Goal: Transaction & Acquisition: Purchase product/service

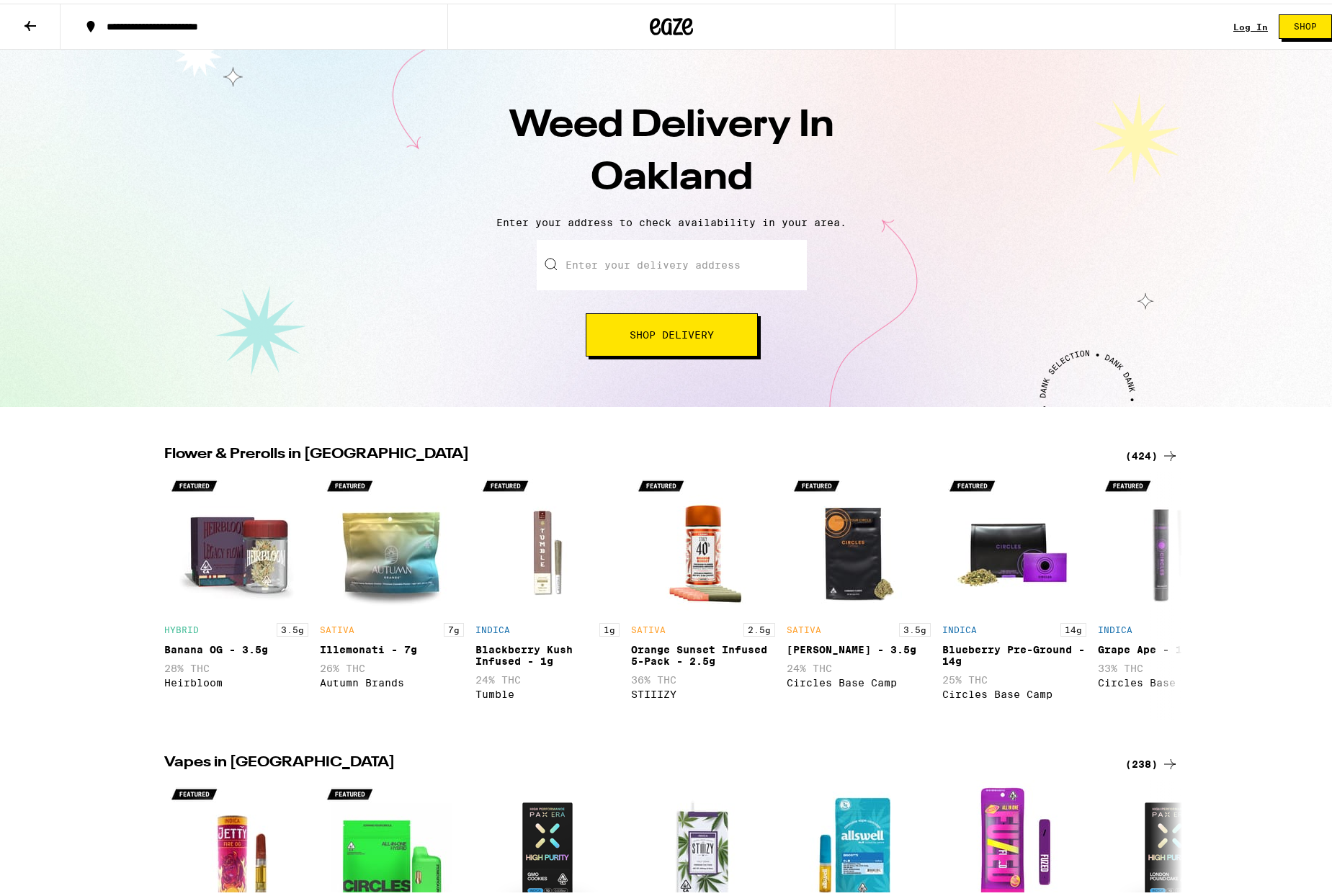
click at [657, 261] on input "Enter your delivery address" at bounding box center [671, 261] width 270 height 50
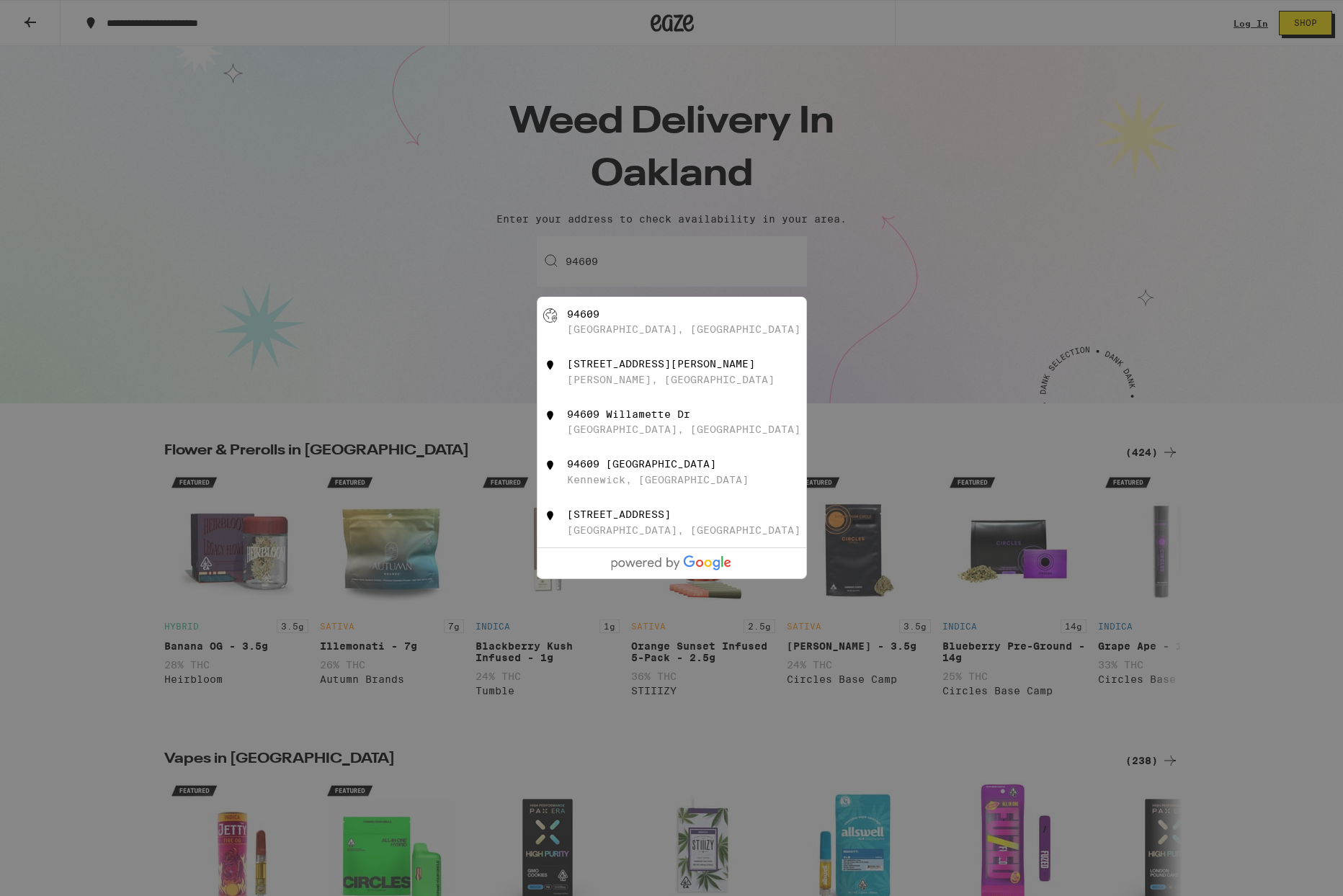
click at [647, 331] on div "94609 [GEOGRAPHIC_DATA], [GEOGRAPHIC_DATA]" at bounding box center [695, 322] width 257 height 27
type input "[GEOGRAPHIC_DATA]"
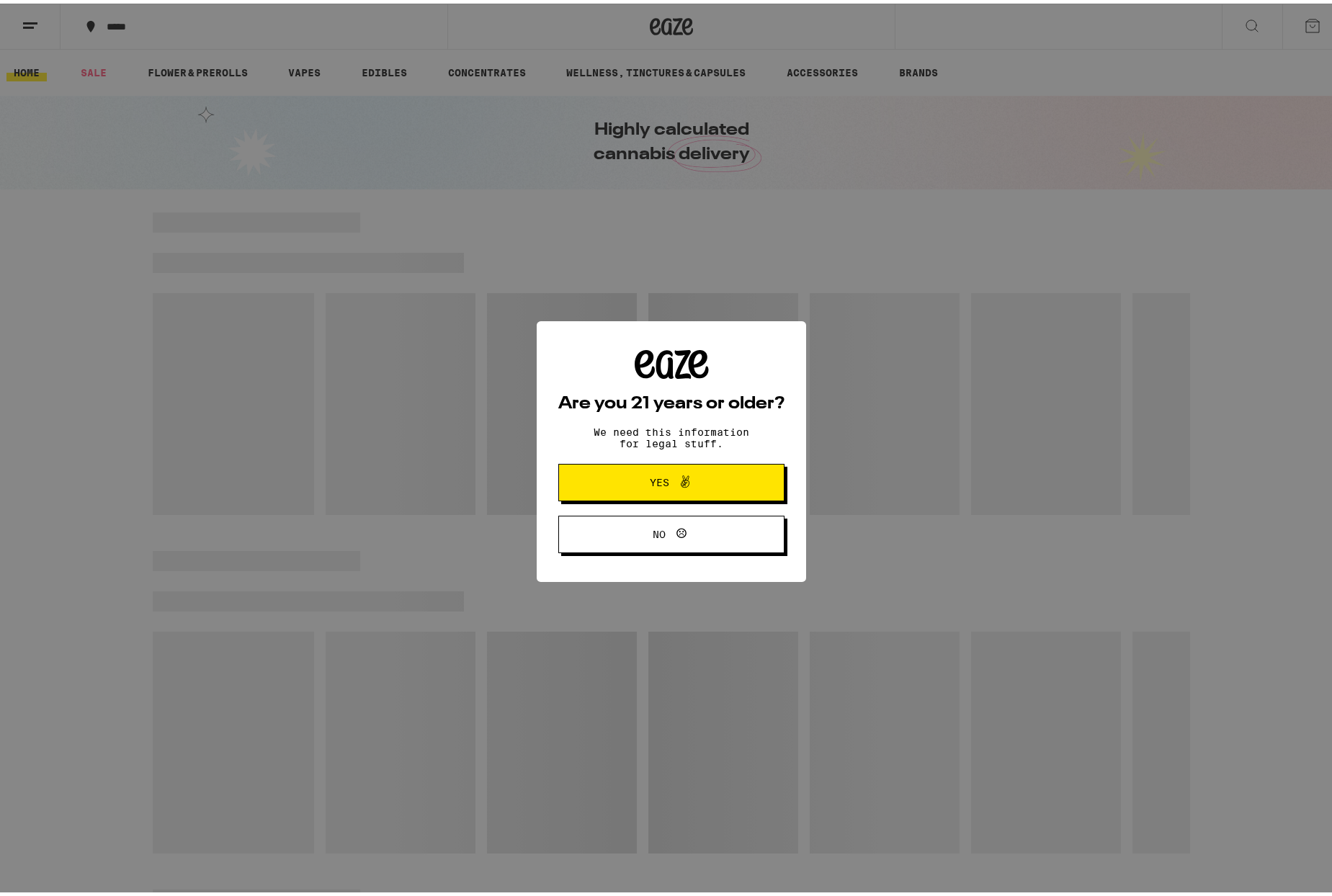
click at [625, 484] on span "Yes" at bounding box center [671, 479] width 110 height 19
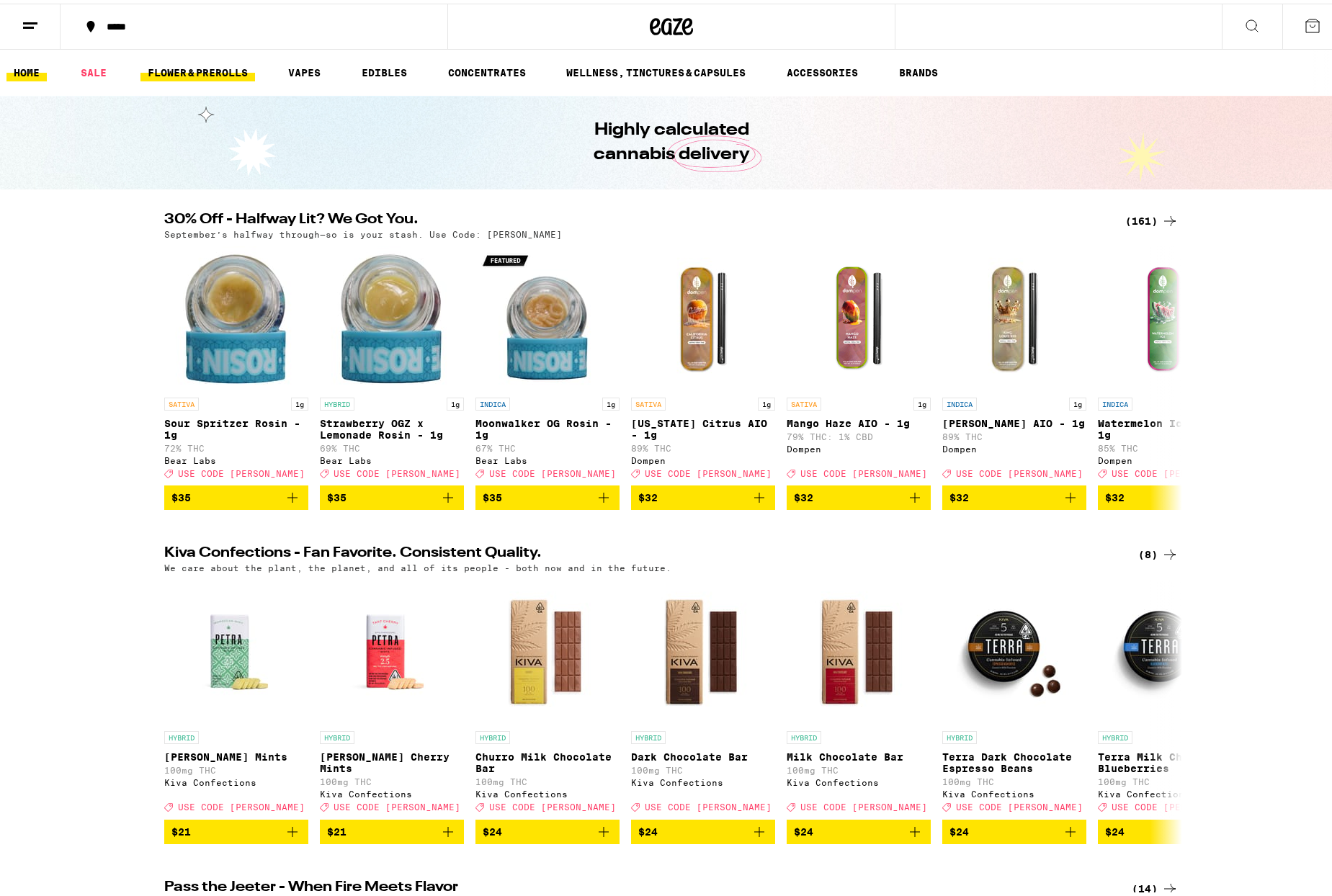
click at [232, 70] on link "FLOWER & PREROLLS" at bounding box center [197, 69] width 114 height 17
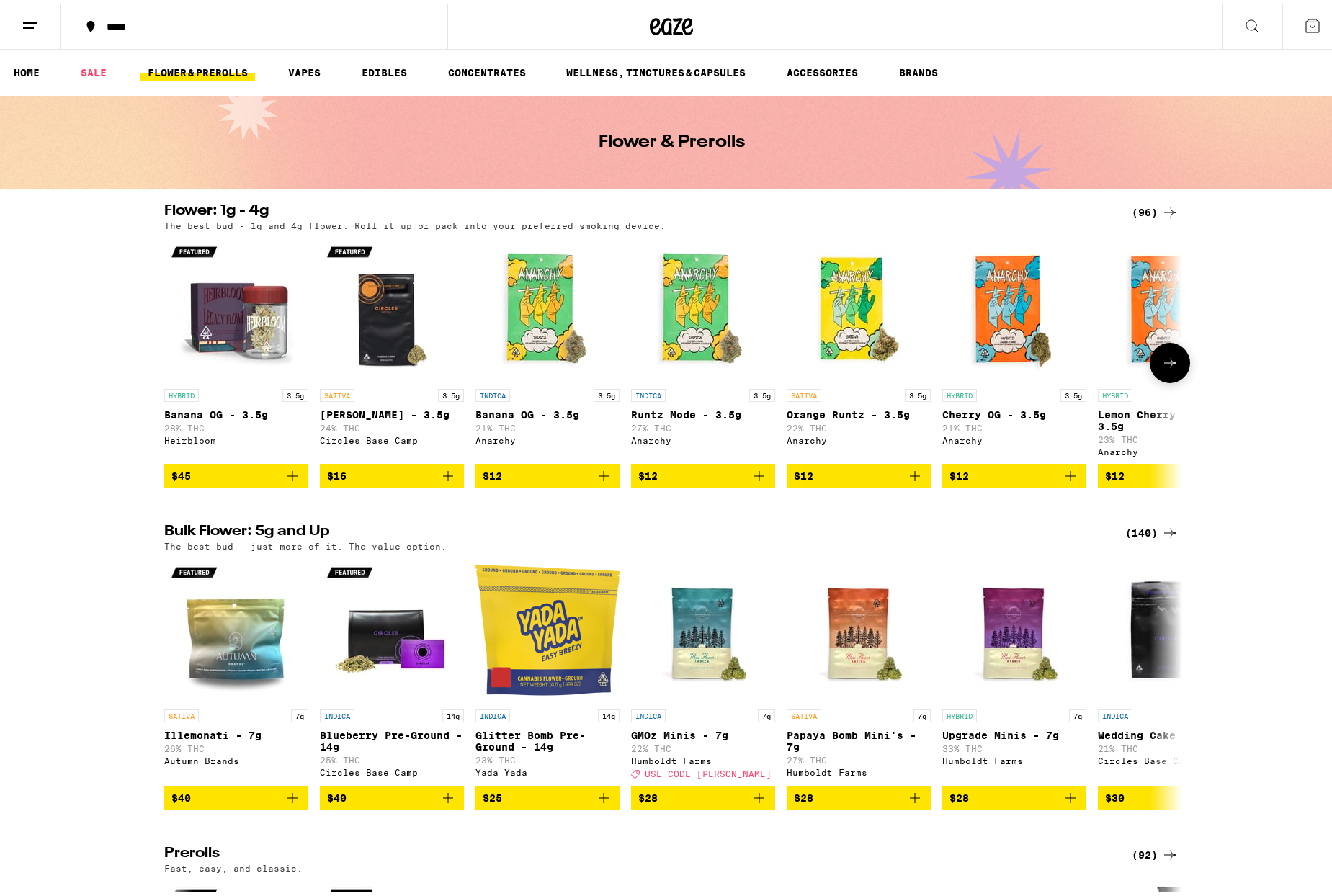
click at [837, 484] on button "$12" at bounding box center [859, 472] width 144 height 24
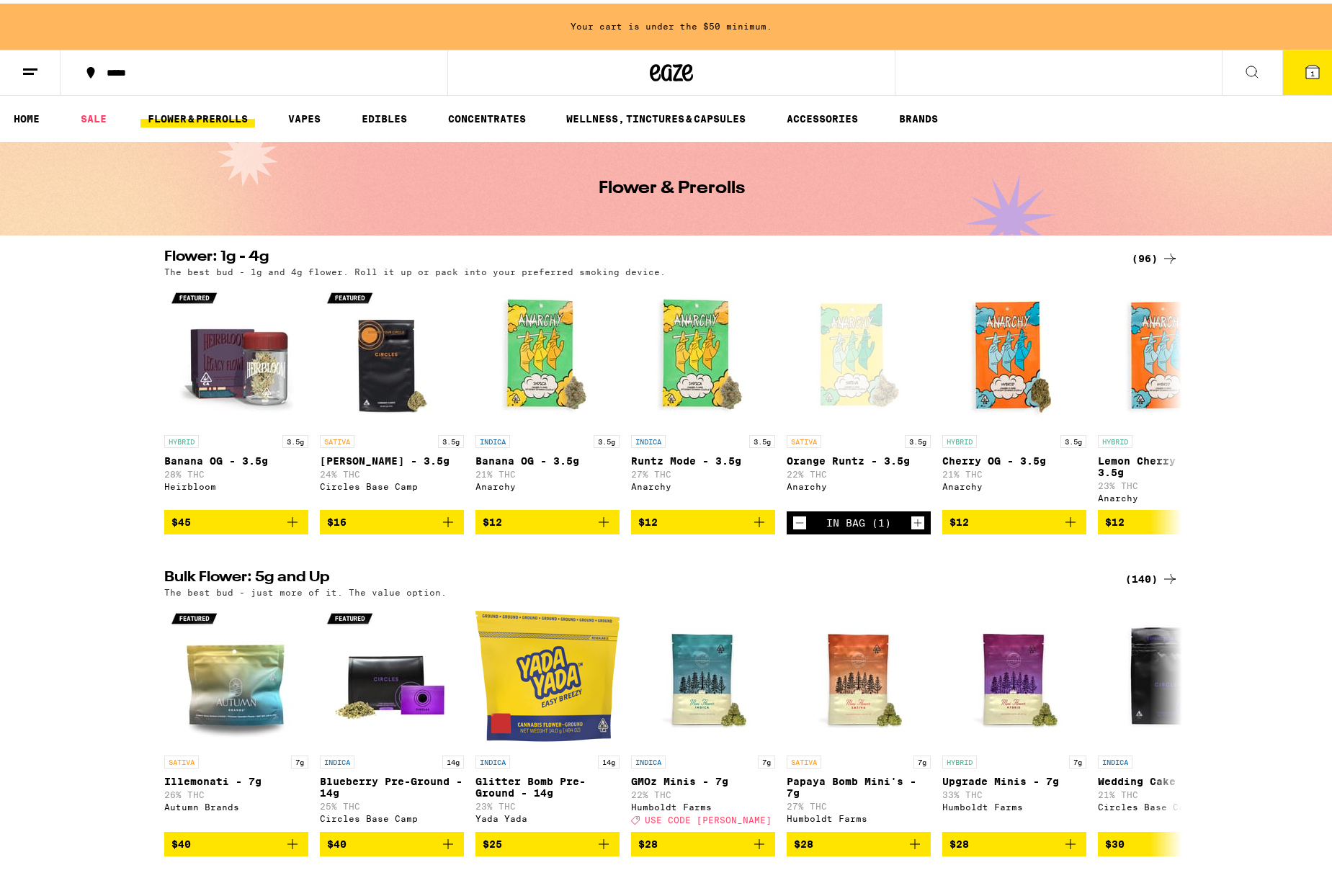
click at [1305, 59] on icon at bounding box center [1312, 68] width 17 height 17
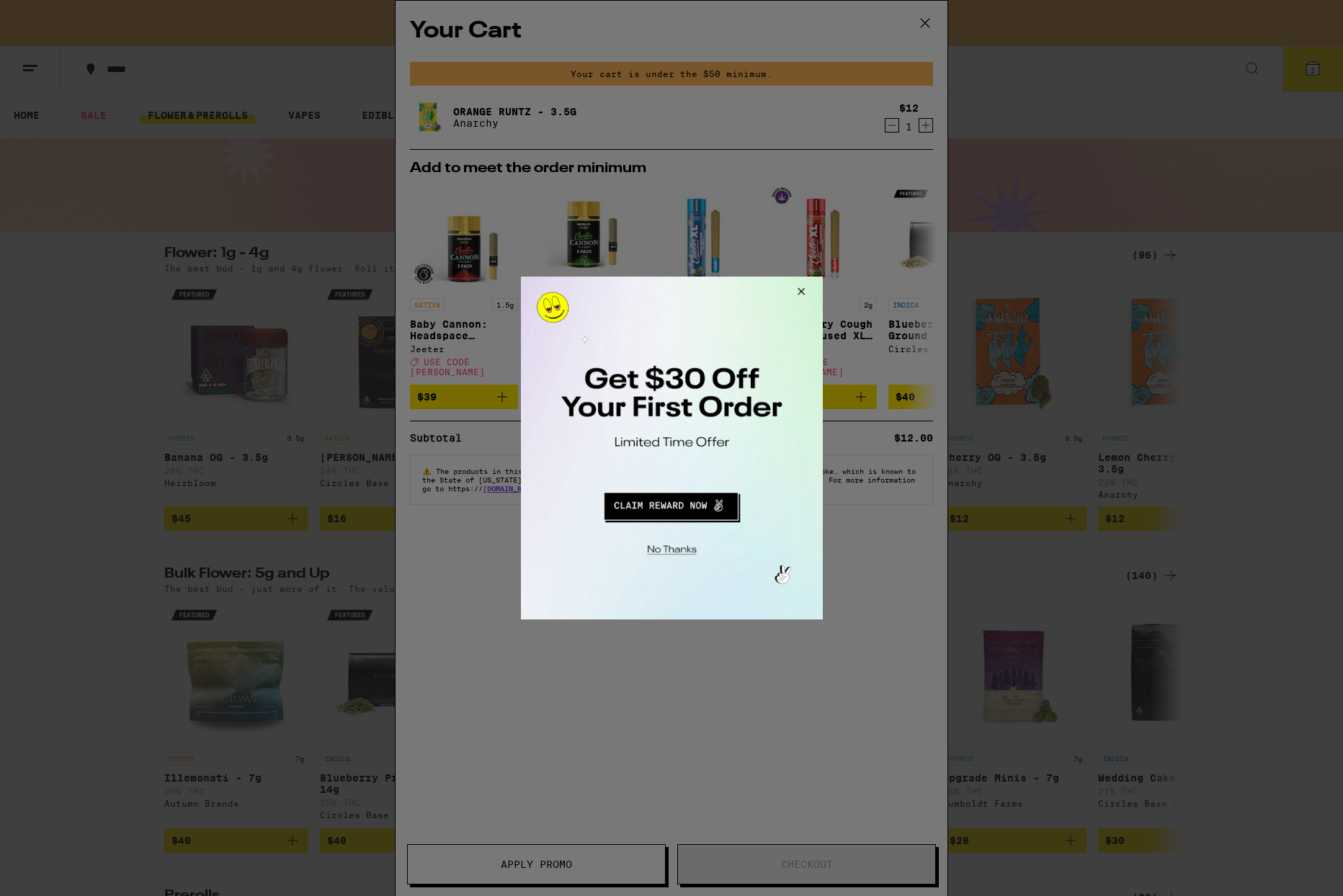
click at [677, 509] on button "Redirect to URL" at bounding box center [670, 504] width 250 height 34
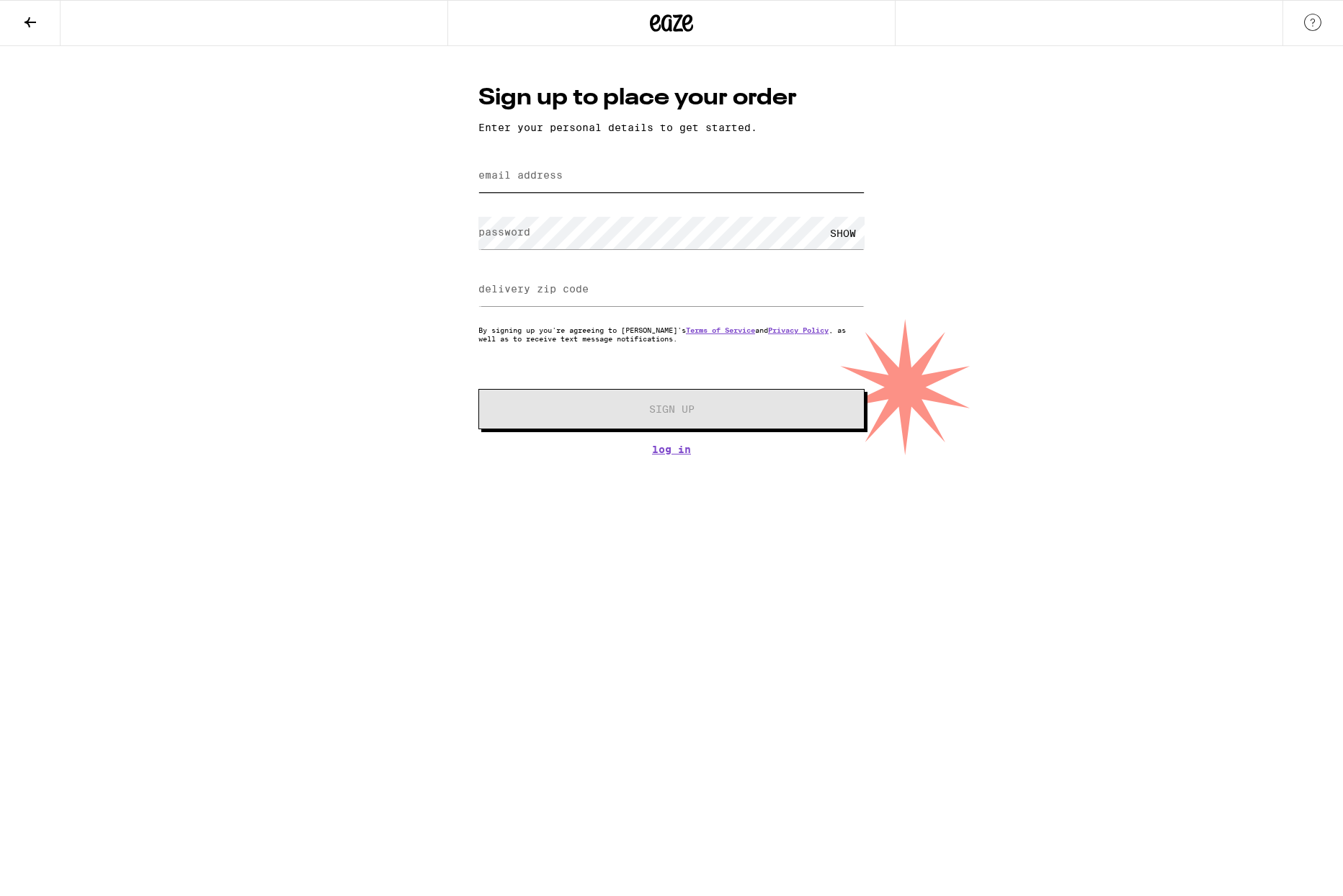
click at [624, 185] on input "email address" at bounding box center [671, 175] width 386 height 32
type input "[PERSON_NAME][EMAIL_ADDRESS][PERSON_NAME][DOMAIN_NAME]"
